Goal: Transaction & Acquisition: Purchase product/service

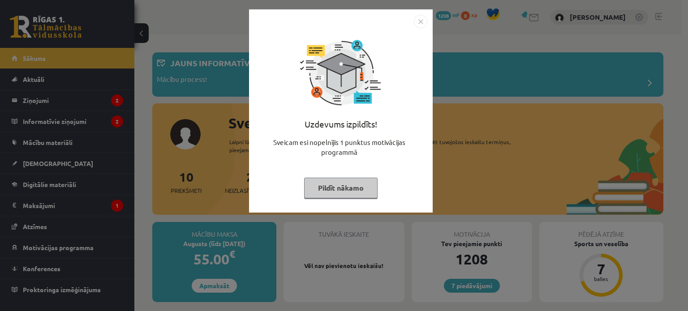
click at [324, 192] on button "Pildīt nākamo" at bounding box center [340, 188] width 73 height 21
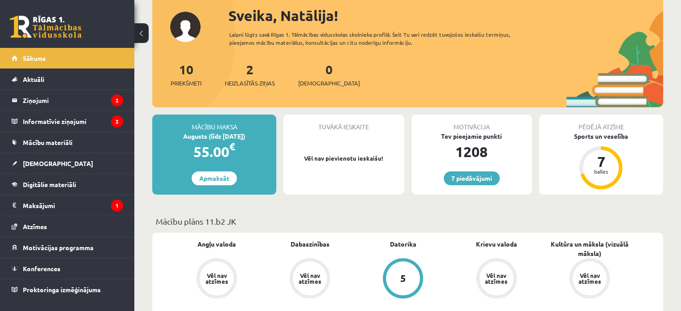
scroll to position [115, 0]
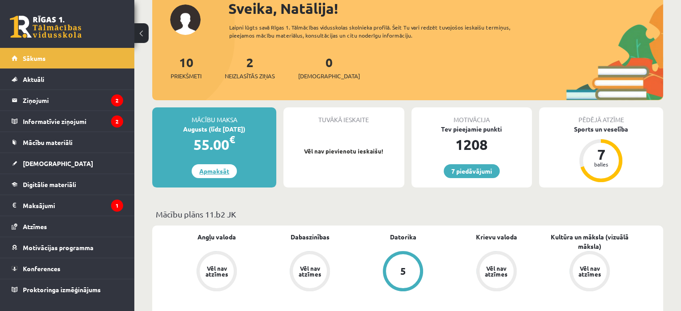
click at [205, 170] on link "Apmaksāt" at bounding box center [214, 171] width 45 height 14
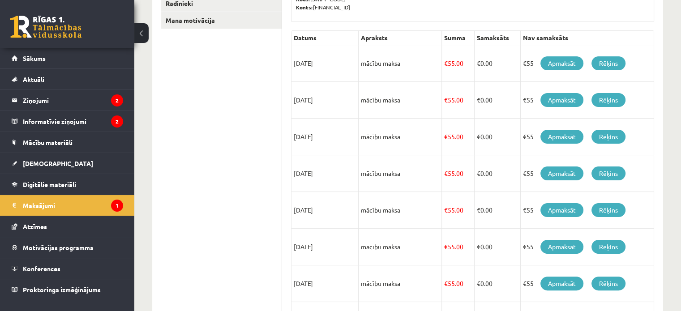
scroll to position [180, 0]
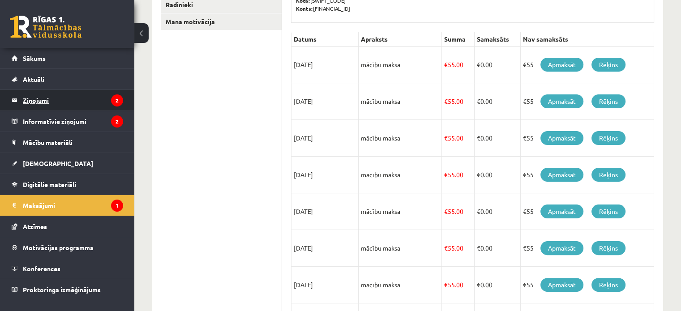
click at [77, 108] on legend "Ziņojumi 2" at bounding box center [73, 100] width 100 height 21
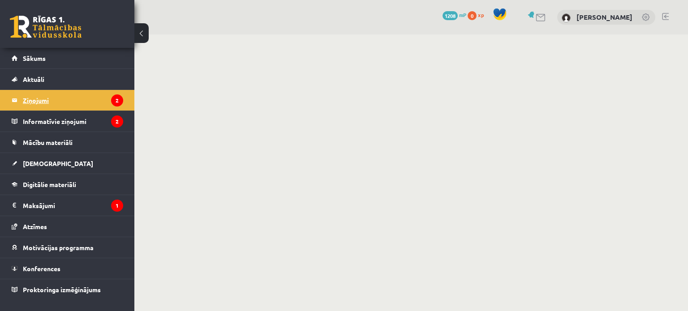
click at [25, 103] on legend "Ziņojumi 2" at bounding box center [73, 100] width 100 height 21
